Goal: Task Accomplishment & Management: Manage account settings

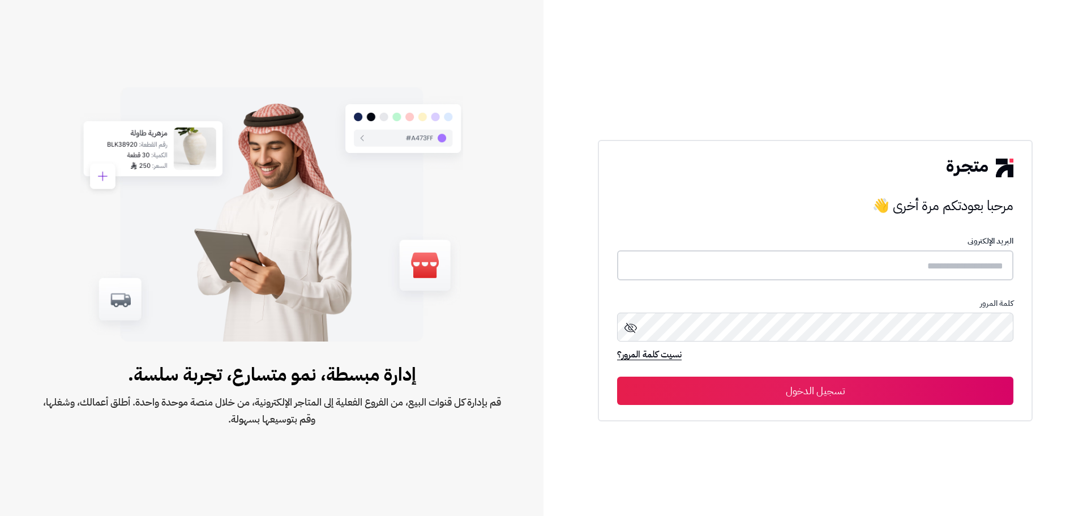
type input "**********"
click at [818, 389] on button "تسجيل الدخول" at bounding box center [815, 390] width 396 height 28
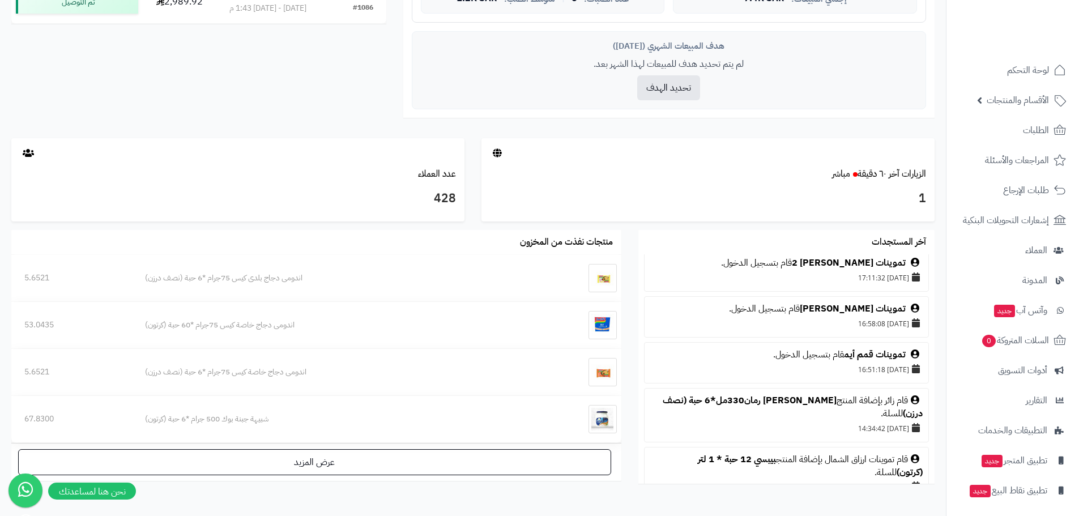
scroll to position [915, 0]
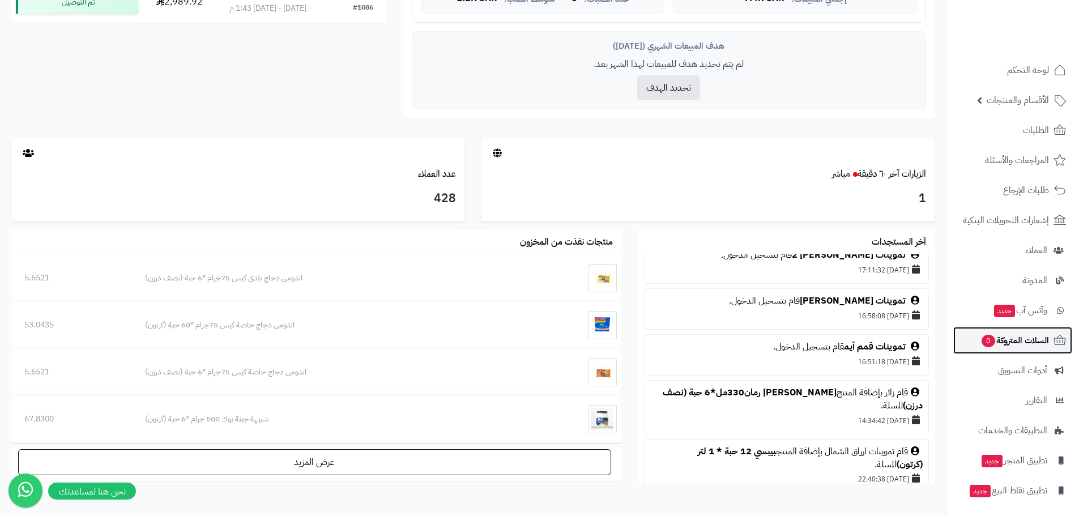
click at [1023, 343] on span "السلات المتروكة 0" at bounding box center [1014, 340] width 69 height 16
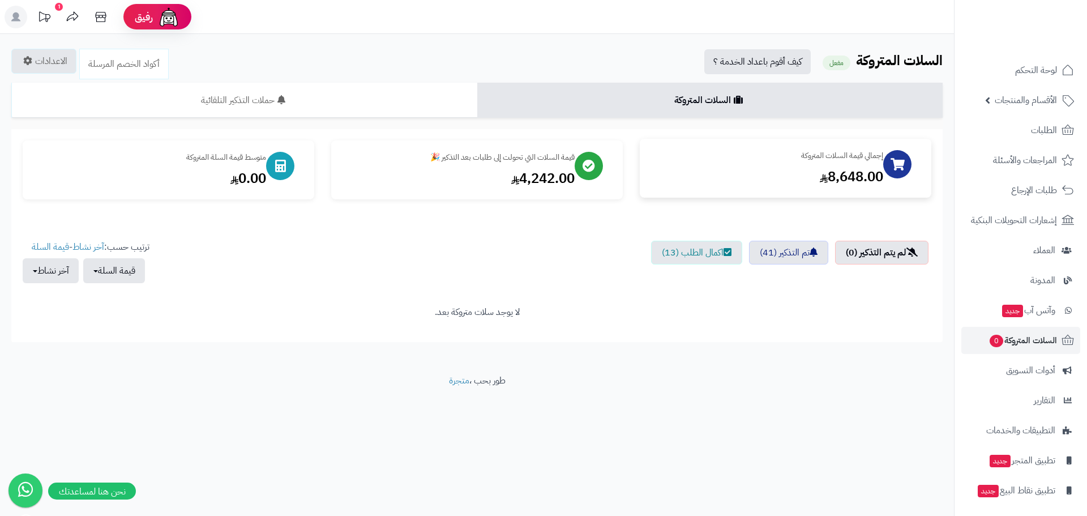
click at [769, 177] on div "8,648.00" at bounding box center [767, 176] width 232 height 19
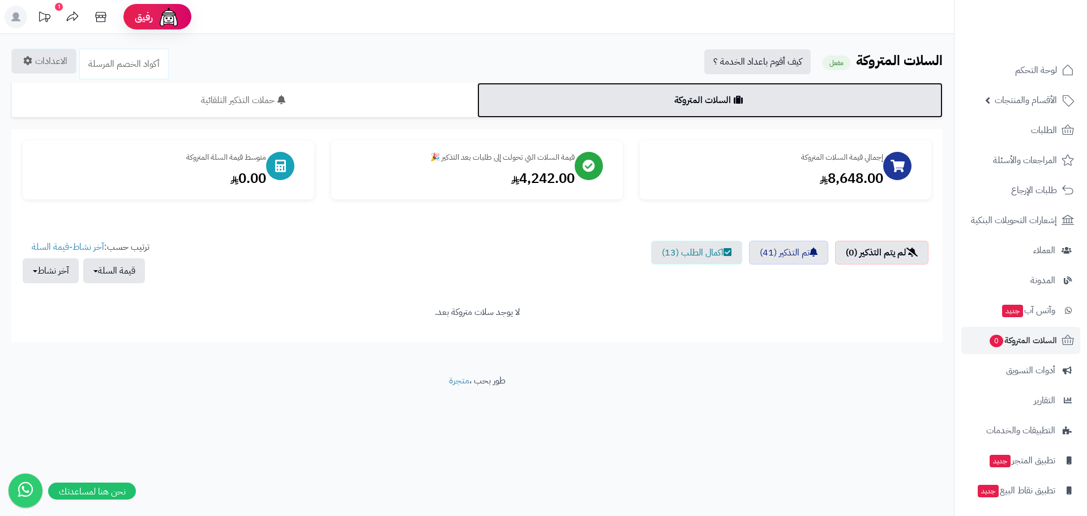
click at [690, 97] on link "السلات المتروكة" at bounding box center [710, 100] width 466 height 35
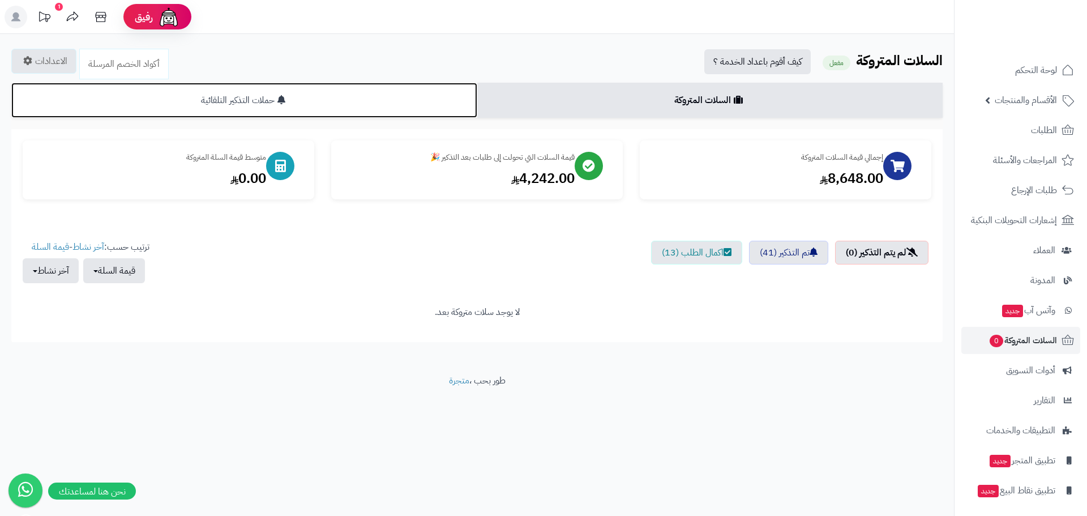
click at [420, 92] on link "حملات التذكير التلقائية" at bounding box center [244, 100] width 466 height 35
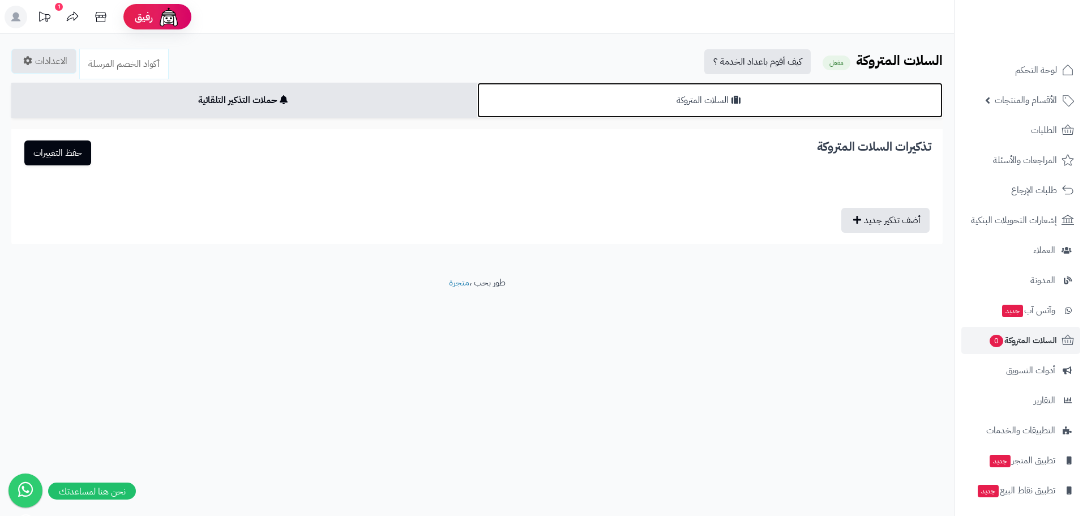
click at [569, 95] on link "السلات المتروكة" at bounding box center [710, 100] width 466 height 35
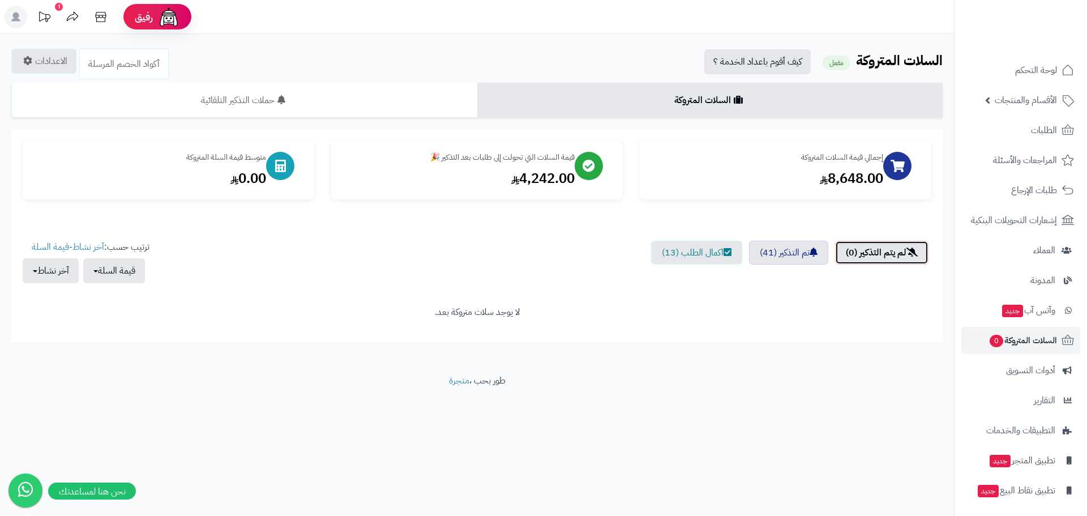
click at [872, 249] on link "لم يتم التذكير (0)" at bounding box center [881, 253] width 93 height 24
click at [704, 256] on link "اكمال الطلب (13)" at bounding box center [696, 253] width 91 height 24
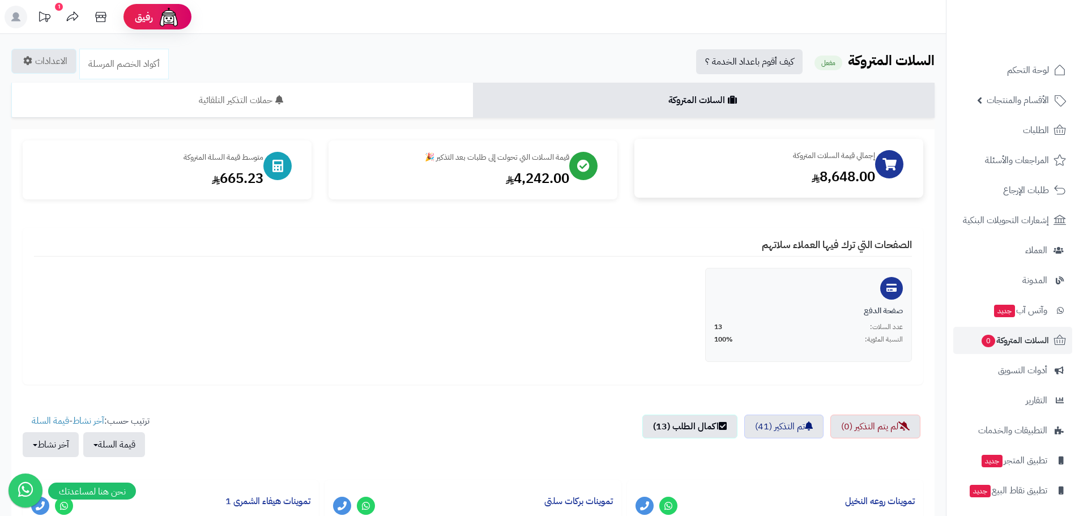
click at [857, 153] on div "إجمالي قيمة السلات المتروكة" at bounding box center [760, 155] width 229 height 11
click at [709, 155] on div "إجمالي قيمة السلات المتروكة" at bounding box center [760, 155] width 229 height 11
click at [496, 154] on div "قيمة السلات التي تحولت إلى طلبات بعد التذكير 🎉" at bounding box center [454, 155] width 229 height 11
click at [193, 147] on div "متوسط قيمة السلة المتروكة 665.23" at bounding box center [167, 168] width 289 height 59
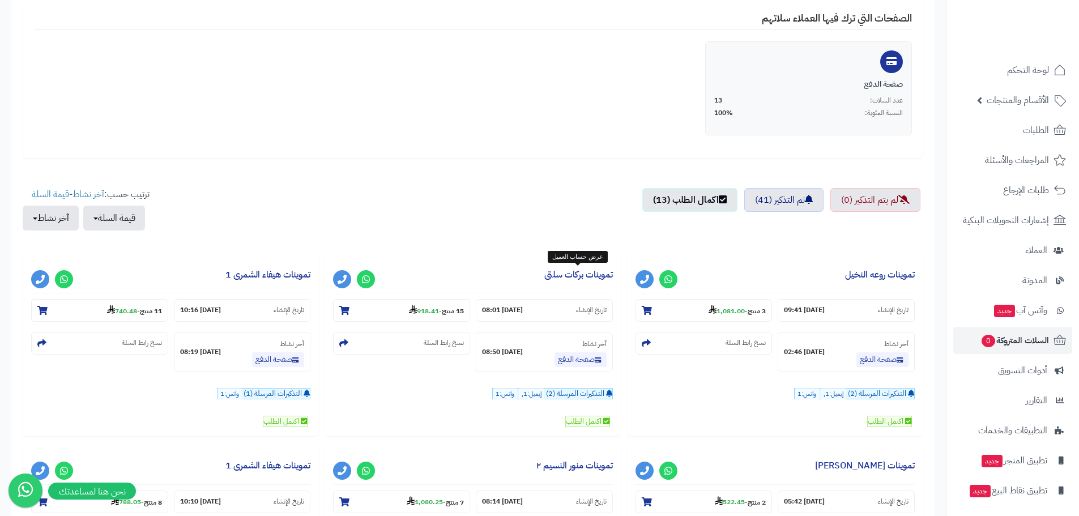
scroll to position [57, 0]
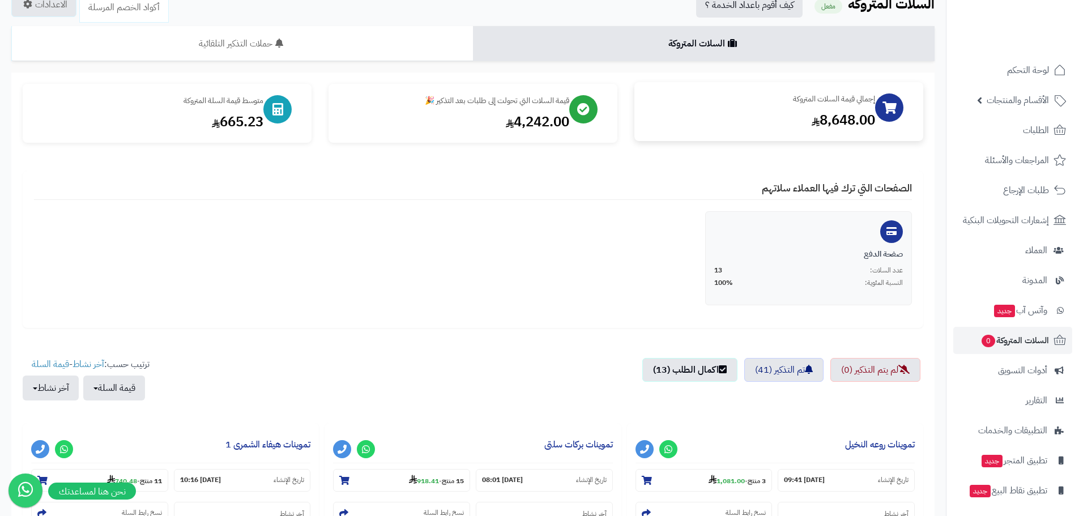
click at [817, 96] on div "إجمالي قيمة السلات المتروكة" at bounding box center [760, 98] width 229 height 11
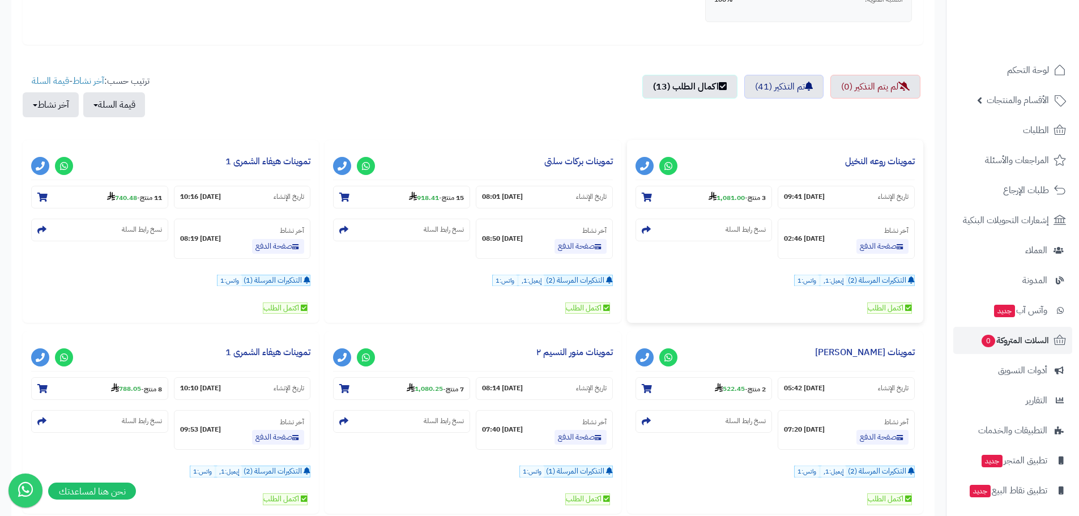
scroll to position [0, 0]
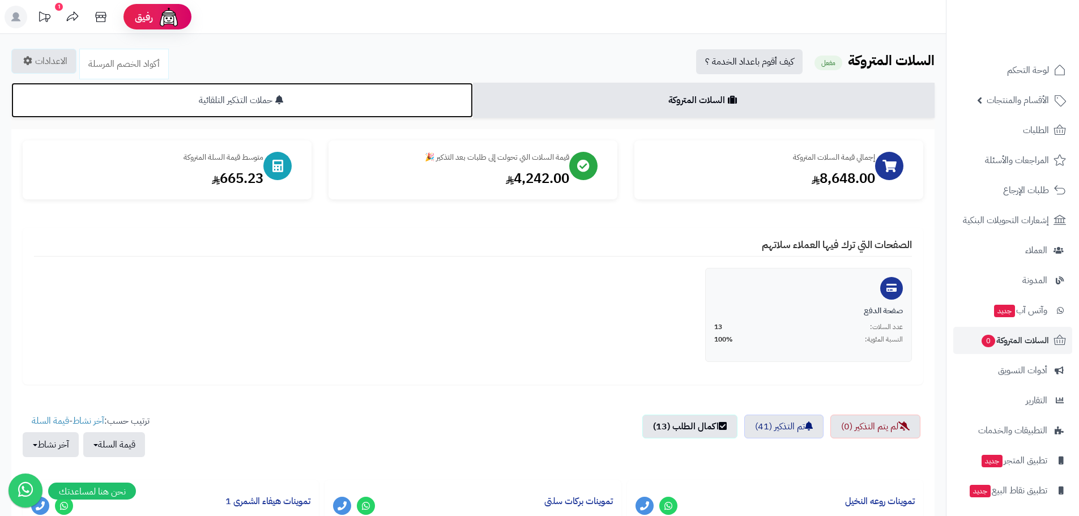
click at [471, 96] on link "حملات التذكير التلقائية" at bounding box center [242, 100] width 462 height 35
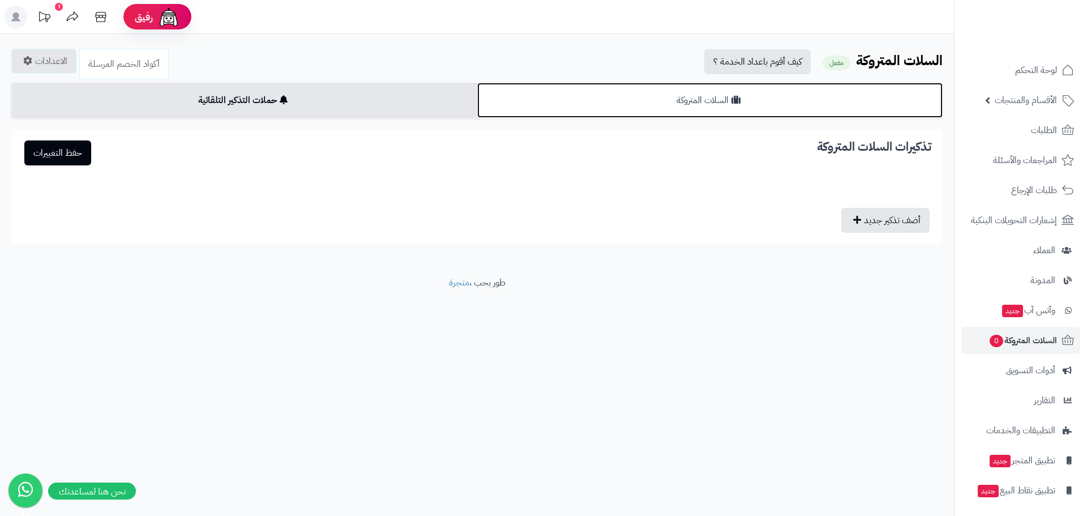
click at [703, 101] on link "السلات المتروكة" at bounding box center [710, 100] width 466 height 35
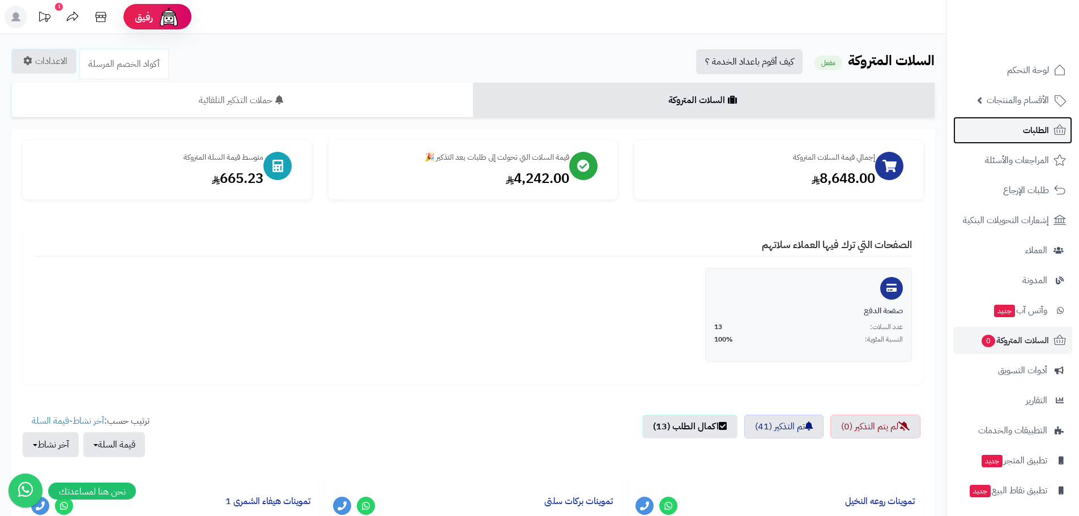
click at [1020, 127] on link "الطلبات" at bounding box center [1012, 130] width 119 height 27
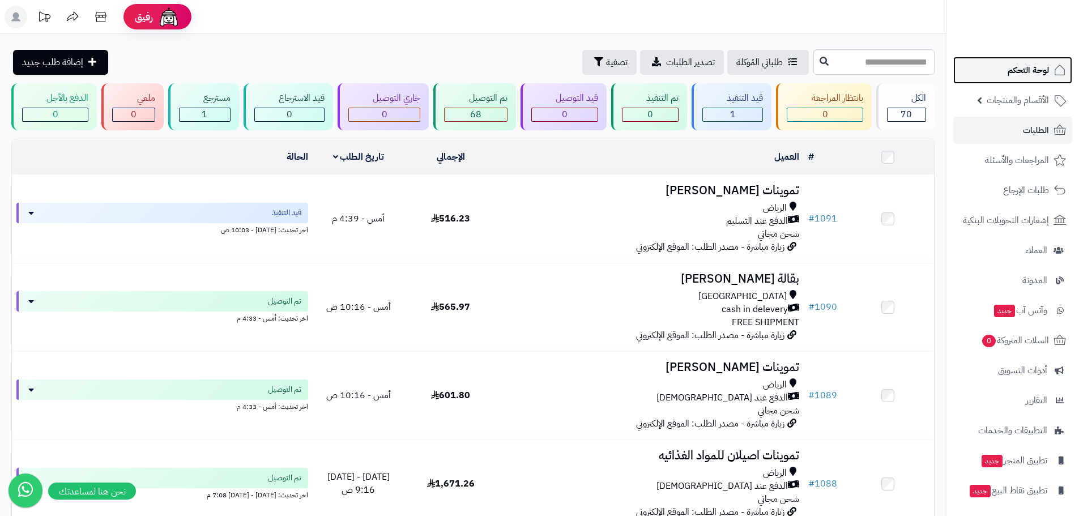
click at [995, 72] on link "لوحة التحكم" at bounding box center [1012, 70] width 119 height 27
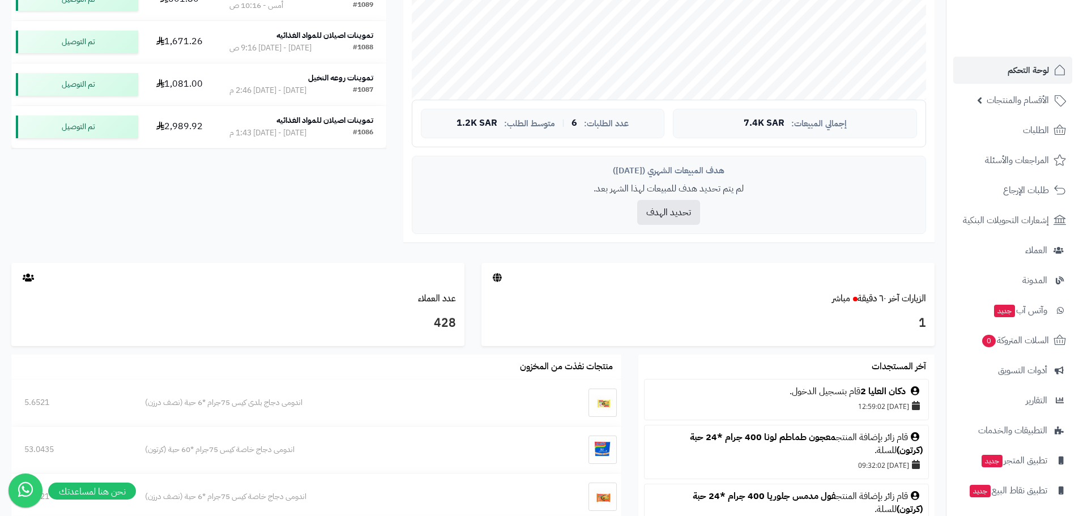
scroll to position [396, 0]
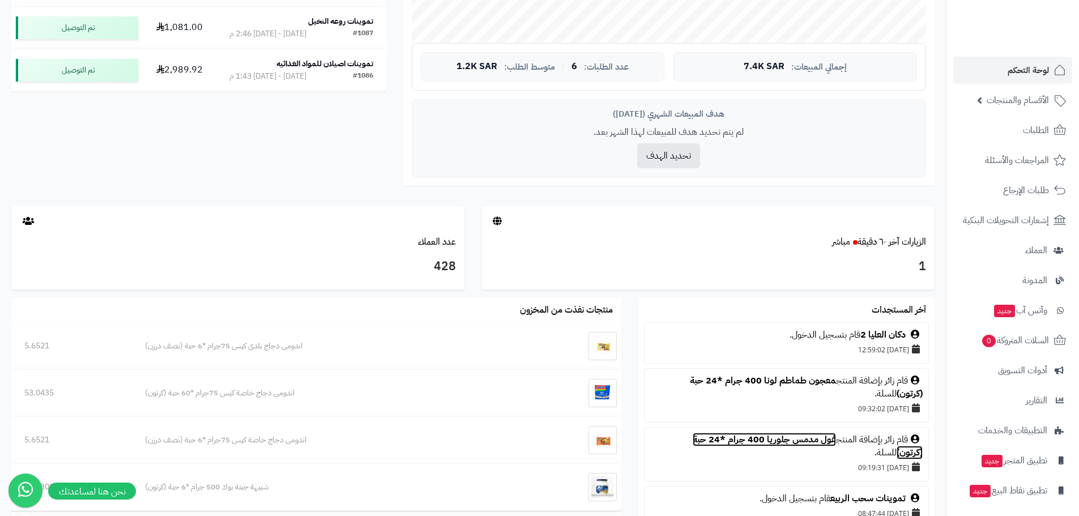
click at [792, 441] on link "فول مدمس جلوريا 400 جرام *24 حبة (كرتون)" at bounding box center [808, 446] width 230 height 27
click at [832, 430] on li "قام زائر بإضافة المنتج فول مدمس جلوريا 400 جرام *24 حبة (كرتون) للسلة. 12/08/20…" at bounding box center [786, 454] width 285 height 54
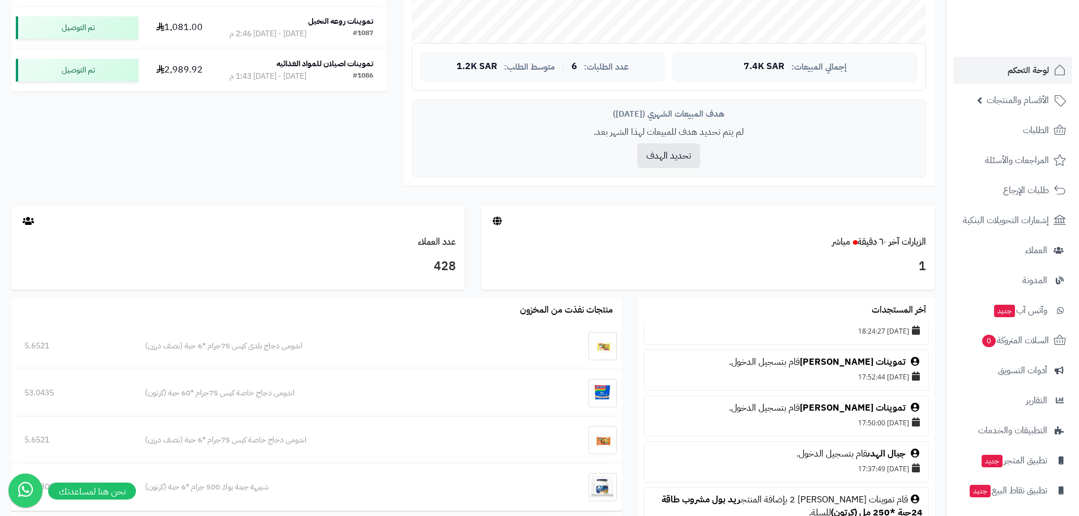
scroll to position [736, 0]
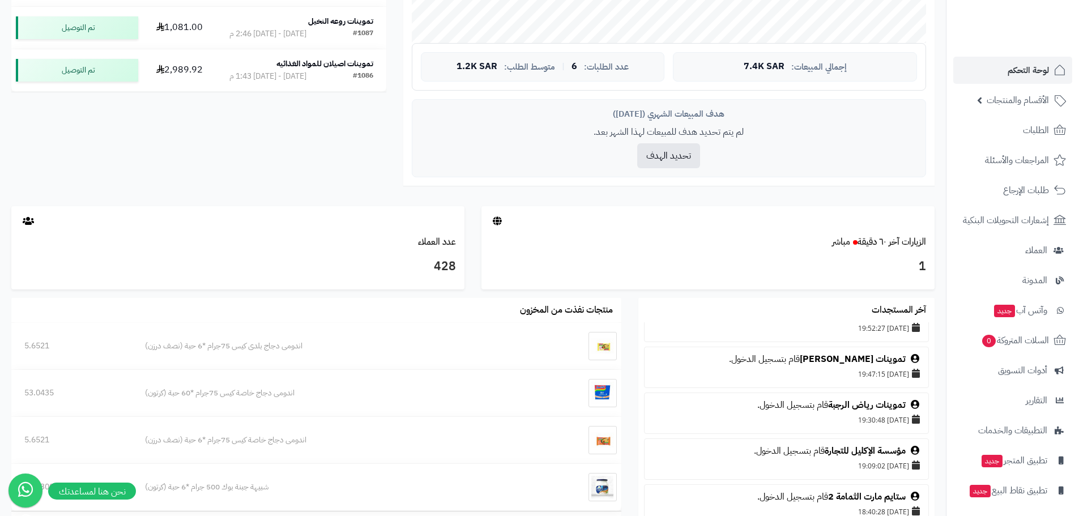
click at [832, 429] on li "تموينات رياض الرجبة قام بتسجيل الدخول. 11/08/2025 19:30:48" at bounding box center [786, 412] width 285 height 41
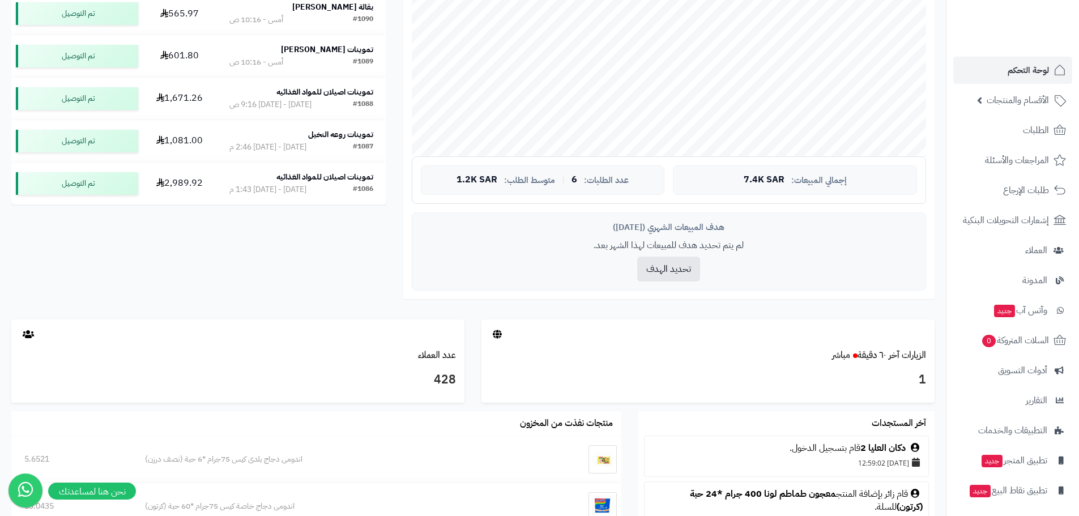
scroll to position [396, 0]
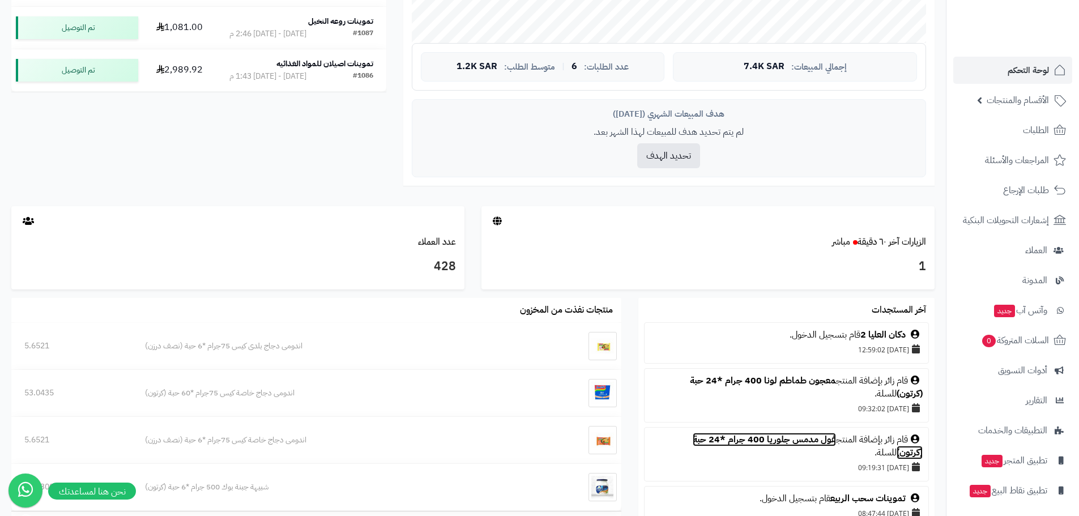
click at [793, 439] on link "فول مدمس جلوريا 400 جرام *24 حبة (كرتون)" at bounding box center [808, 446] width 230 height 27
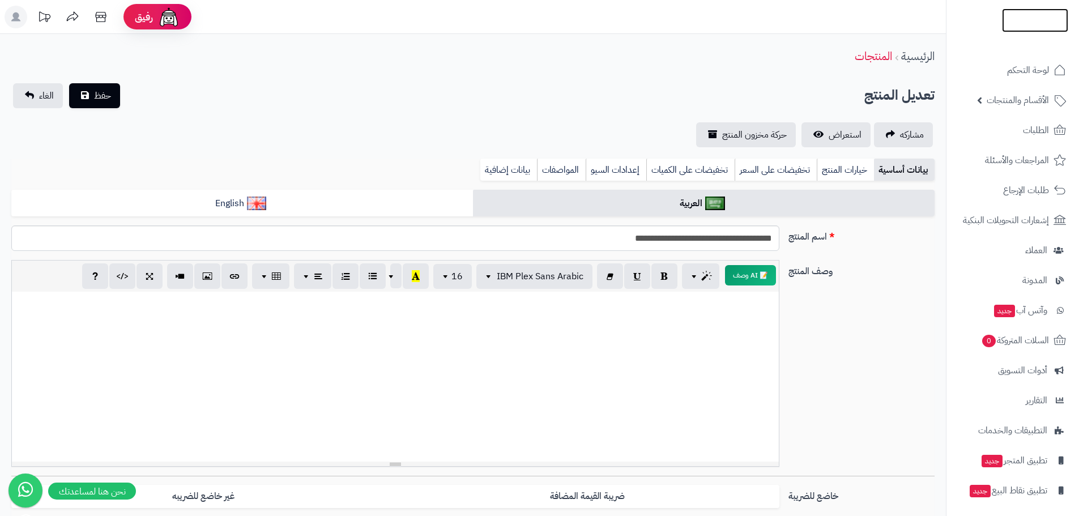
click at [1022, 32] on img at bounding box center [1035, 44] width 66 height 24
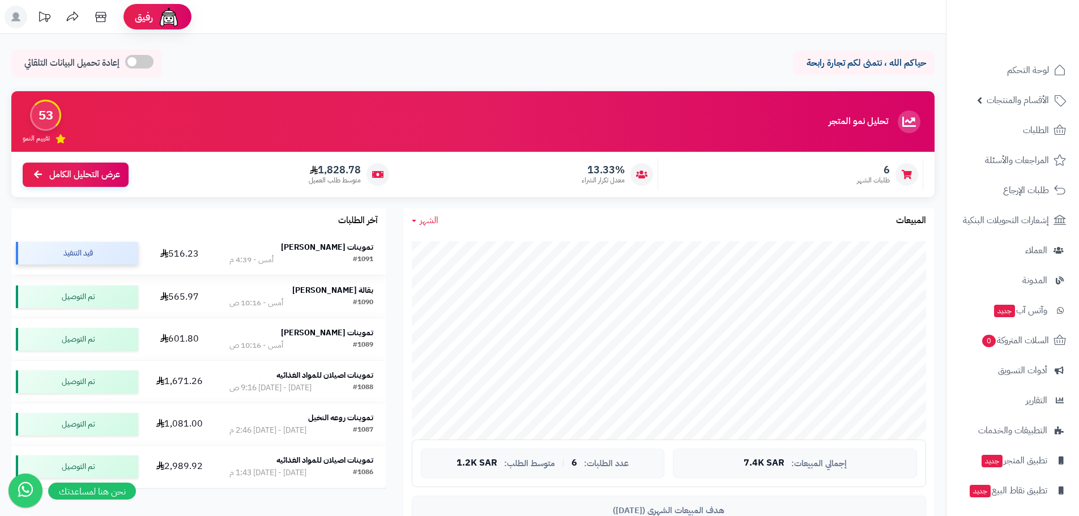
click at [81, 255] on div "قيد التنفيذ" at bounding box center [77, 253] width 122 height 23
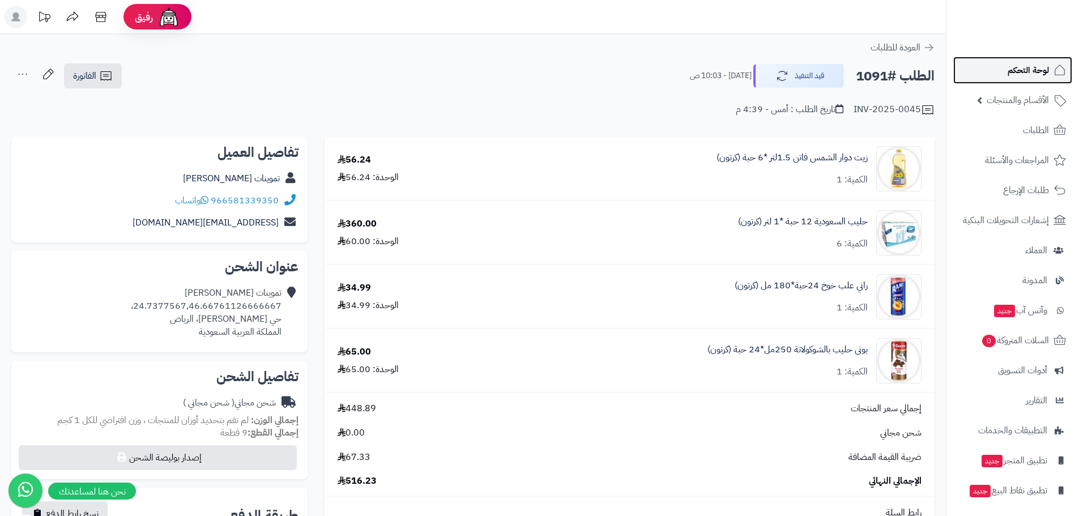
click at [1019, 71] on span "لوحة التحكم" at bounding box center [1027, 70] width 41 height 16
